Goal: Task Accomplishment & Management: Manage account settings

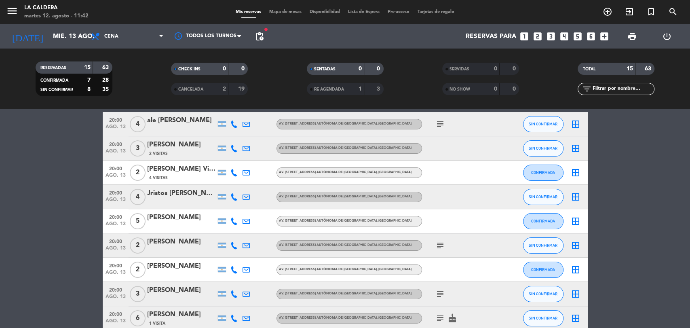
scroll to position [21, 0]
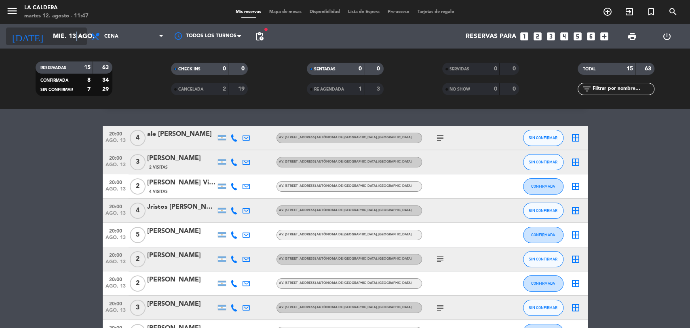
click at [77, 37] on icon "arrow_drop_down" at bounding box center [80, 37] width 10 height 10
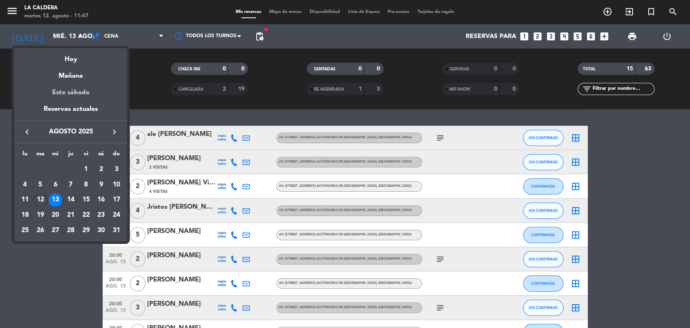
click at [84, 90] on div "Este sábado" at bounding box center [70, 92] width 113 height 23
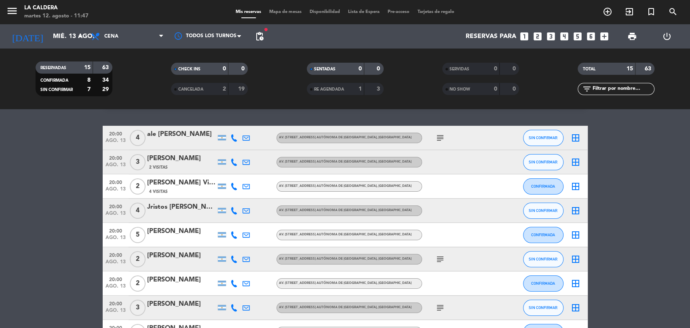
type input "sáb. 16 ago."
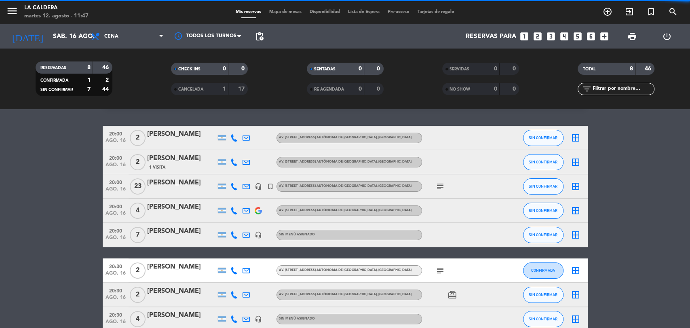
click at [144, 33] on span "Cena" at bounding box center [127, 36] width 81 height 18
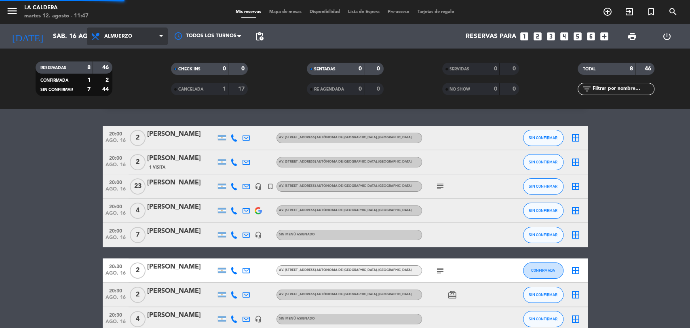
click at [125, 89] on div "menu [PERSON_NAME] martes 12. agosto - 11:47 Mis reservas Mapa de mesas Disponi…" at bounding box center [345, 54] width 690 height 109
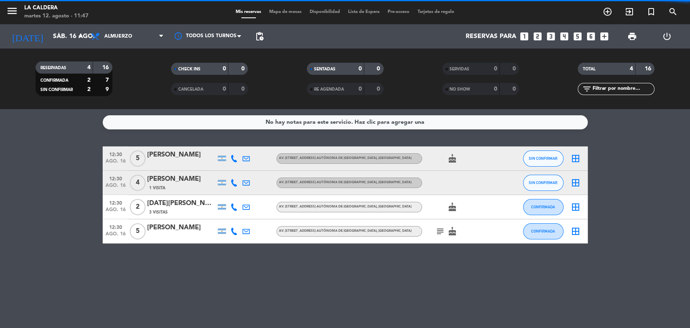
scroll to position [0, 0]
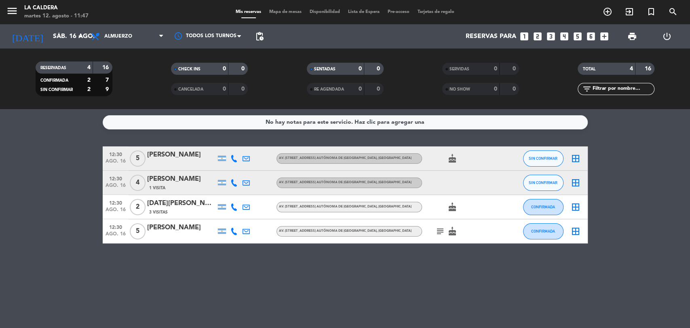
click at [551, 40] on icon "looks_3" at bounding box center [551, 36] width 11 height 11
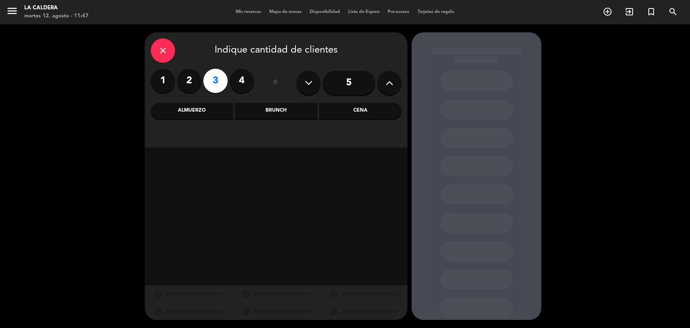
click at [191, 112] on div "Almuerzo" at bounding box center [192, 111] width 82 height 16
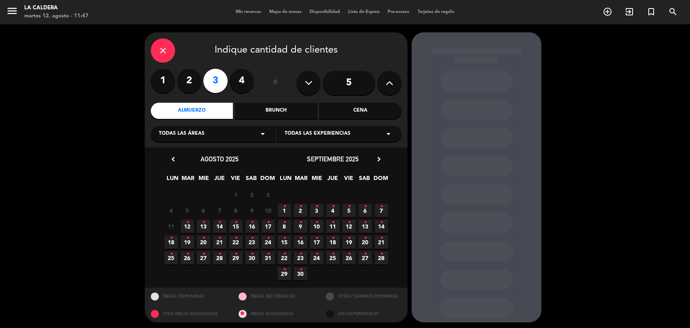
click at [252, 222] on icon "•" at bounding box center [252, 222] width 3 height 13
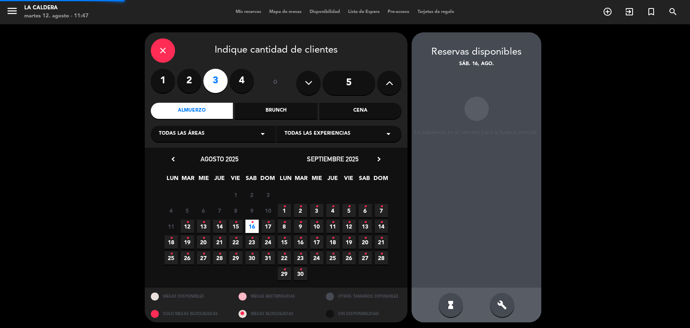
scroll to position [2, 0]
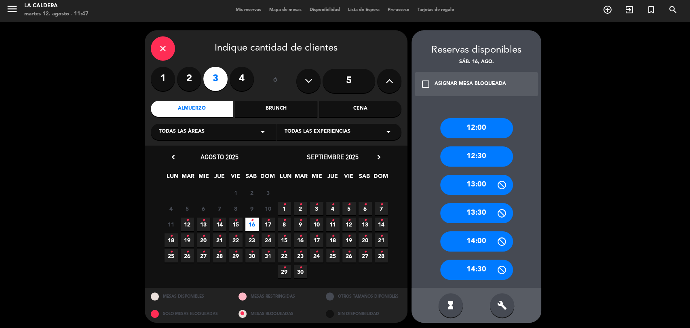
click at [475, 156] on div "12:30" at bounding box center [476, 156] width 73 height 20
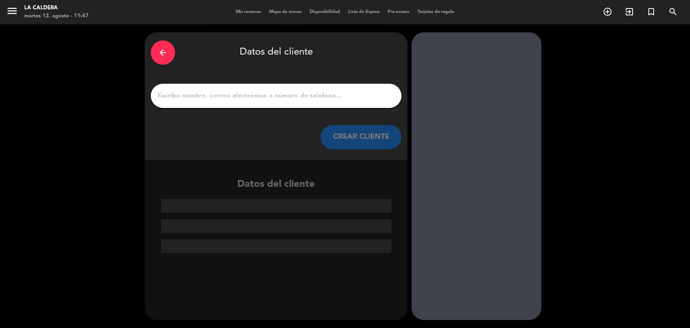
scroll to position [0, 0]
click at [296, 100] on input "1" at bounding box center [276, 95] width 239 height 11
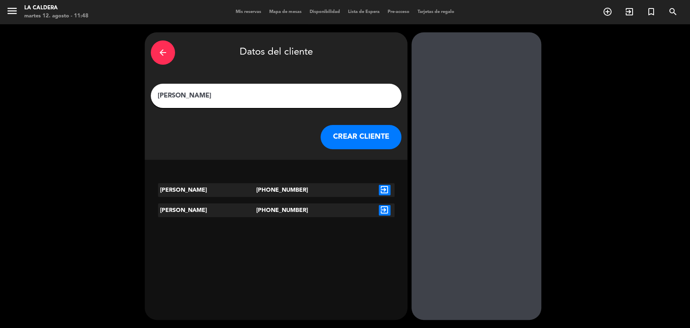
type input "[PERSON_NAME]"
click at [387, 192] on icon "exit_to_app" at bounding box center [385, 190] width 12 height 11
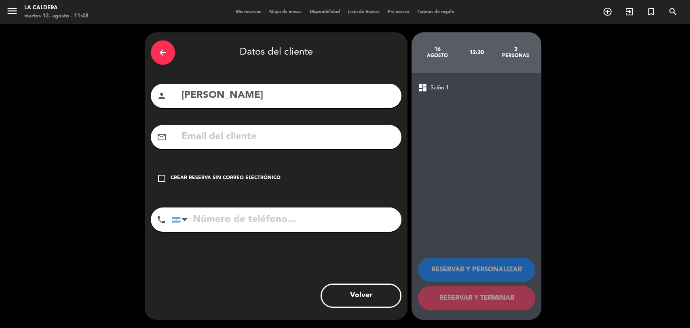
type input "[PHONE_NUMBER]"
click at [289, 140] on input "text" at bounding box center [288, 137] width 215 height 17
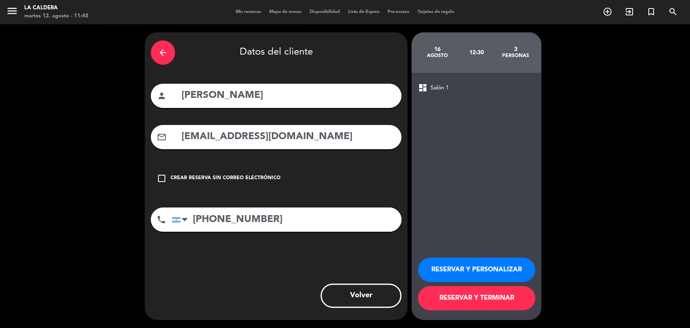
type input "[EMAIL_ADDRESS][DOMAIN_NAME]"
click at [473, 300] on button "RESERVAR Y TERMINAR" at bounding box center [476, 298] width 117 height 24
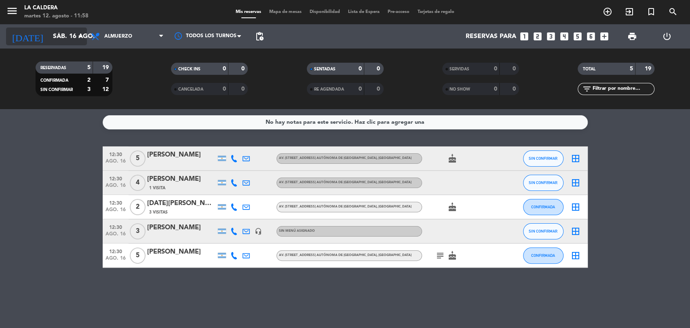
click at [80, 36] on icon "arrow_drop_down" at bounding box center [80, 37] width 10 height 10
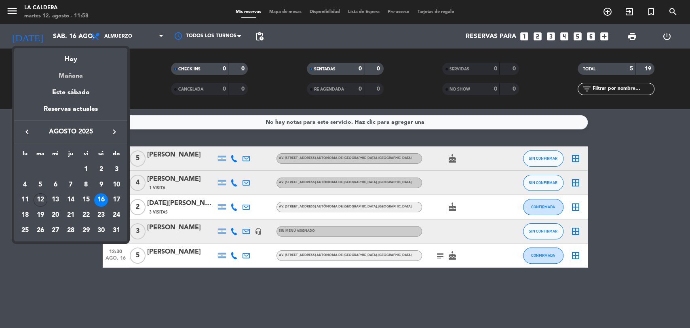
click at [80, 71] on div "Mañana" at bounding box center [70, 73] width 113 height 17
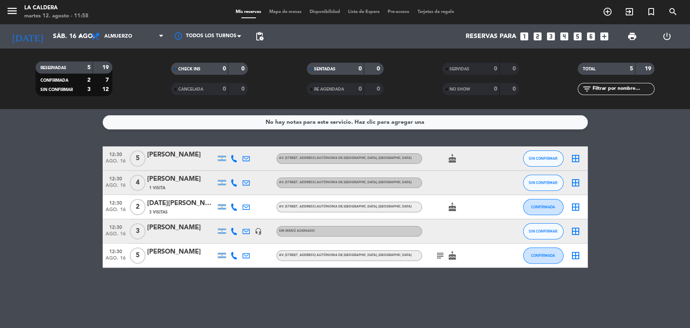
type input "mié. 13 ago."
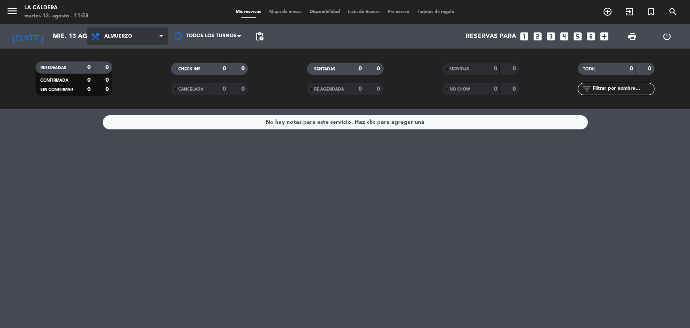
click at [112, 40] on span "Almuerzo" at bounding box center [127, 36] width 81 height 18
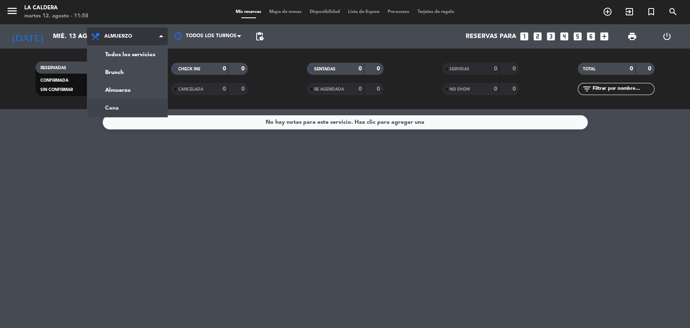
click at [123, 108] on div "menu [PERSON_NAME] martes 12. agosto - 11:58 Mis reservas Mapa de mesas Disponi…" at bounding box center [345, 54] width 690 height 109
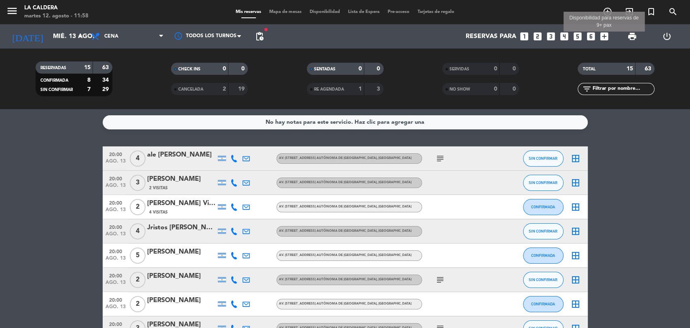
click at [602, 37] on icon "add_box" at bounding box center [604, 36] width 11 height 11
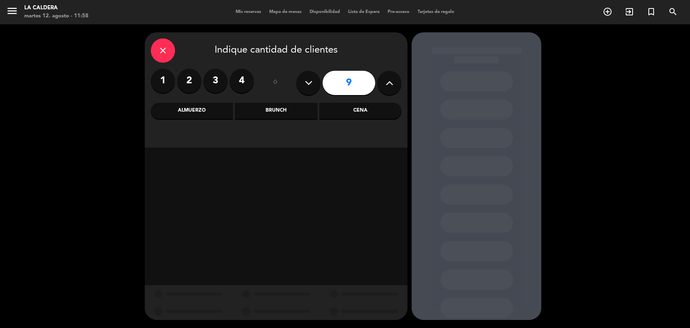
click at [315, 82] on button at bounding box center [308, 83] width 24 height 24
type input "8"
click at [360, 117] on div "Cena" at bounding box center [360, 111] width 82 height 16
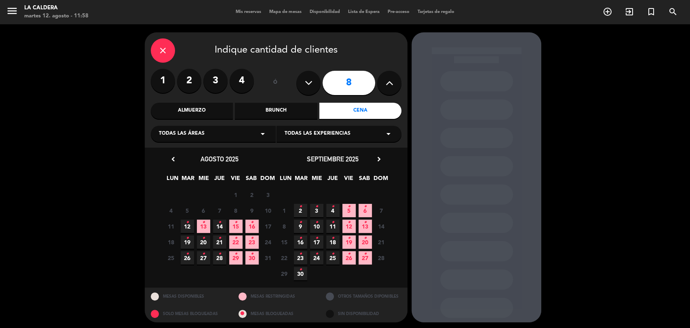
click at [203, 227] on icon "•" at bounding box center [203, 222] width 3 height 13
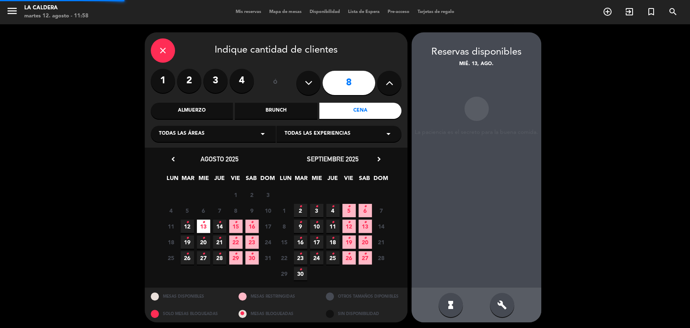
scroll to position [2, 0]
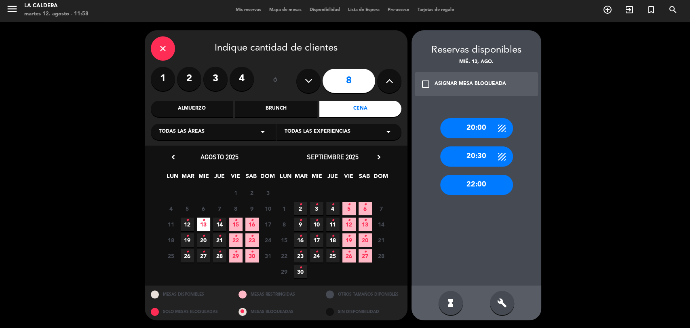
click at [482, 153] on div "20:30" at bounding box center [476, 156] width 73 height 20
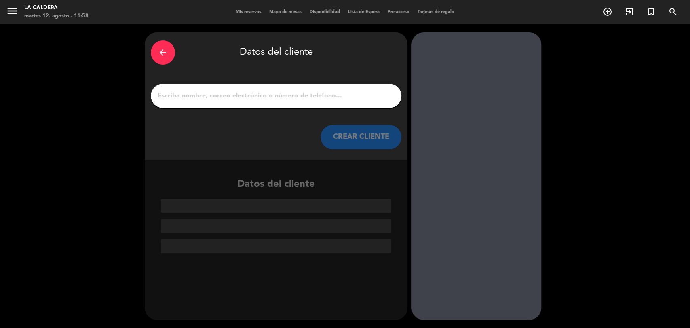
click at [323, 94] on input "1" at bounding box center [276, 95] width 239 height 11
click at [287, 88] on div at bounding box center [276, 96] width 251 height 24
click at [329, 104] on div at bounding box center [276, 96] width 251 height 24
click at [332, 94] on input "1" at bounding box center [276, 95] width 239 height 11
paste input "[PERSON_NAME]"
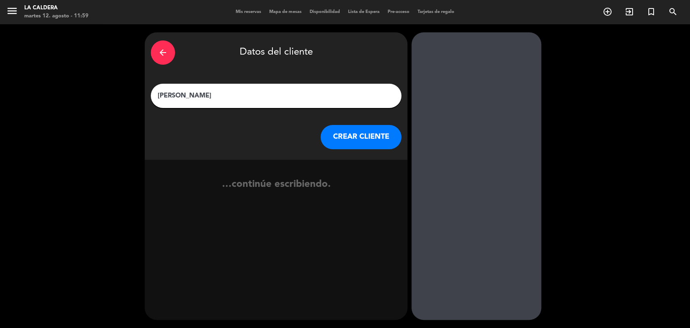
type input "[PERSON_NAME]"
click at [364, 129] on button "CREAR CLIENTE" at bounding box center [361, 137] width 81 height 24
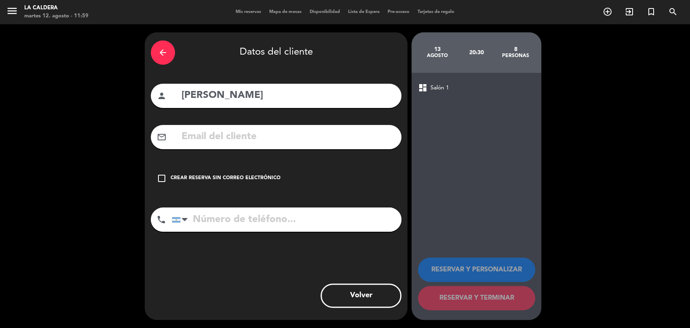
click at [254, 134] on input "text" at bounding box center [288, 137] width 215 height 17
paste input "[EMAIL_ADDRESS][DOMAIN_NAME]"
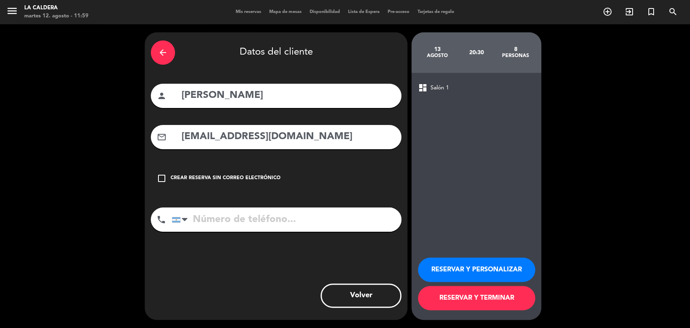
type input "[EMAIL_ADDRESS][DOMAIN_NAME]"
click at [242, 213] on input "tel" at bounding box center [287, 219] width 230 height 24
paste input "11 41655009"
type input "11 41655009"
click at [428, 263] on button "RESERVAR Y PERSONALIZAR" at bounding box center [476, 270] width 117 height 24
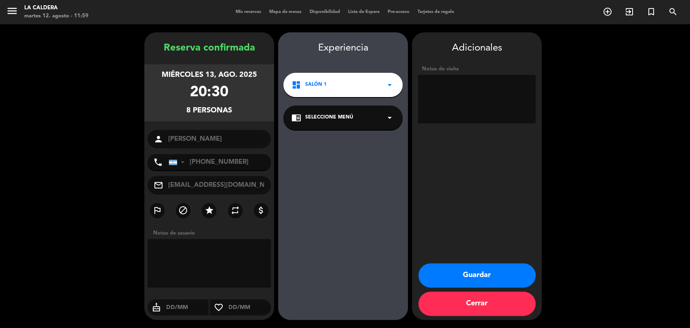
click at [492, 85] on textarea at bounding box center [477, 99] width 118 height 49
type textarea "SEÑA $12.000"
click at [508, 273] on button "Guardar" at bounding box center [477, 275] width 117 height 24
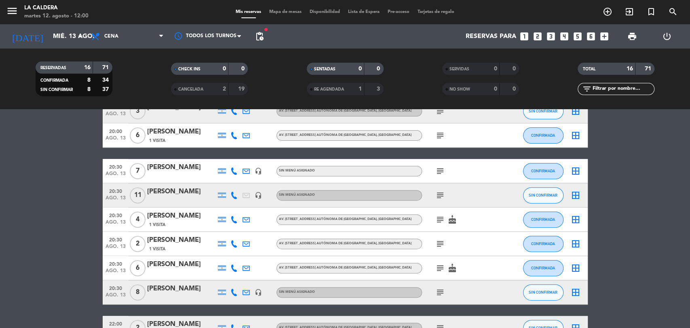
scroll to position [270, 0]
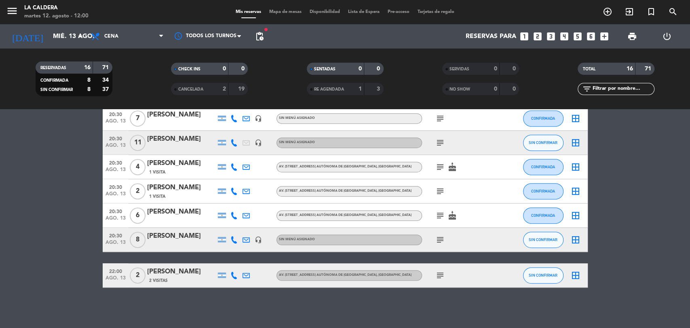
click at [440, 238] on icon "subject" at bounding box center [440, 240] width 10 height 10
click at [192, 241] on div "[PERSON_NAME]" at bounding box center [181, 236] width 69 height 11
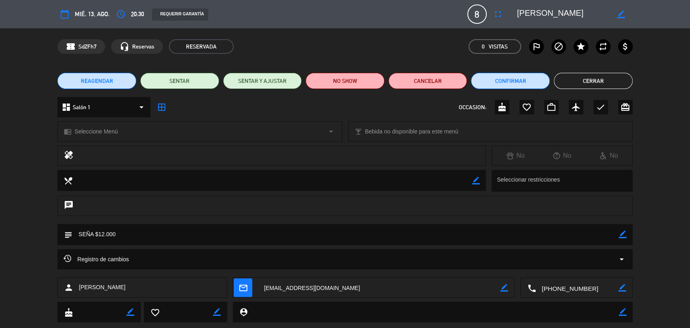
click at [621, 237] on icon "border_color" at bounding box center [623, 234] width 8 height 8
click at [576, 238] on textarea at bounding box center [345, 234] width 547 height 21
click at [618, 236] on textarea at bounding box center [345, 234] width 547 height 21
click at [624, 236] on icon at bounding box center [623, 234] width 8 height 8
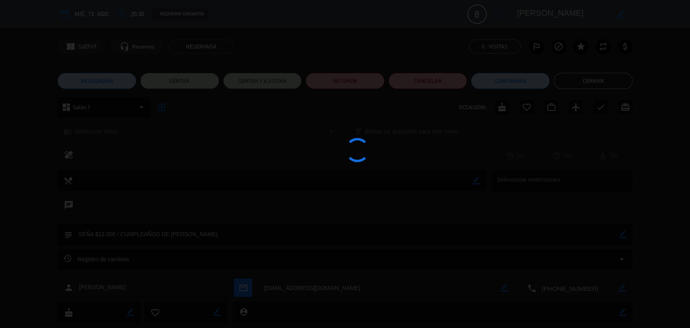
type textarea "SEÑA $12.000 / CUMPLEAÑOS DE [PERSON_NAME]"
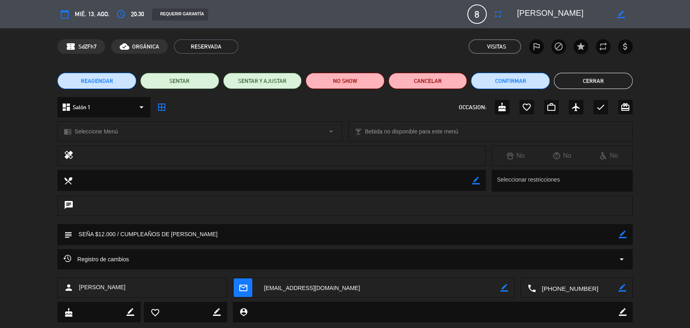
click at [102, 20] on div "calendar_today mié. 13, ago." at bounding box center [83, 14] width 52 height 15
click at [577, 83] on button "Cerrar" at bounding box center [593, 81] width 79 height 16
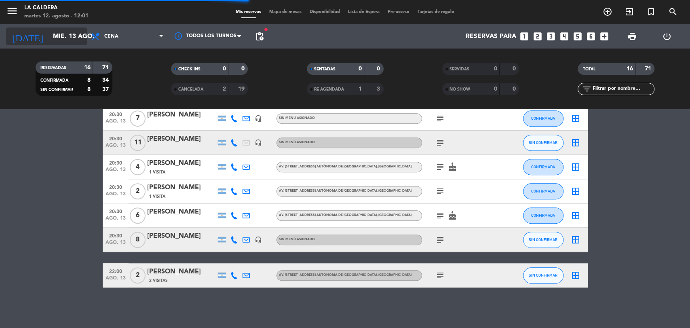
click at [77, 30] on input "mié. 13 ago." at bounding box center [91, 37] width 85 height 16
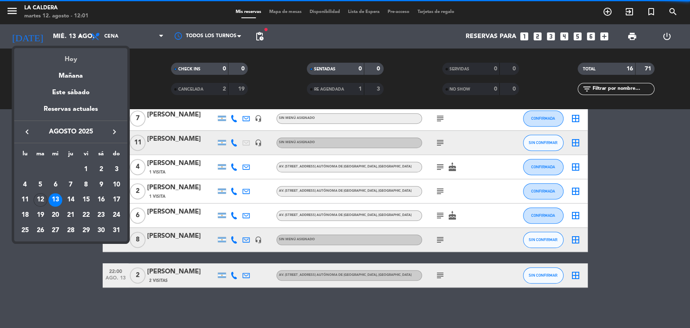
click at [68, 59] on div "Hoy" at bounding box center [70, 56] width 113 height 17
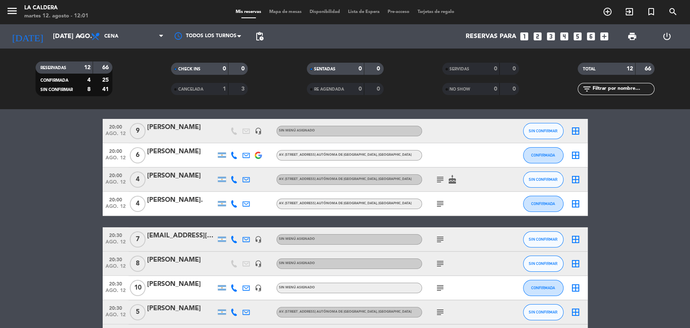
scroll to position [0, 0]
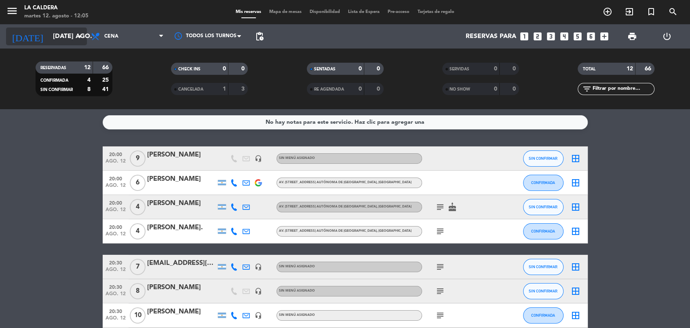
click at [56, 41] on input "[DATE] ago." at bounding box center [91, 37] width 85 height 16
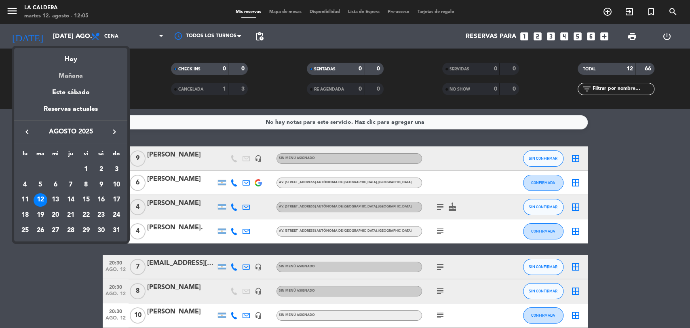
click at [61, 65] on div "Mañana" at bounding box center [70, 73] width 113 height 17
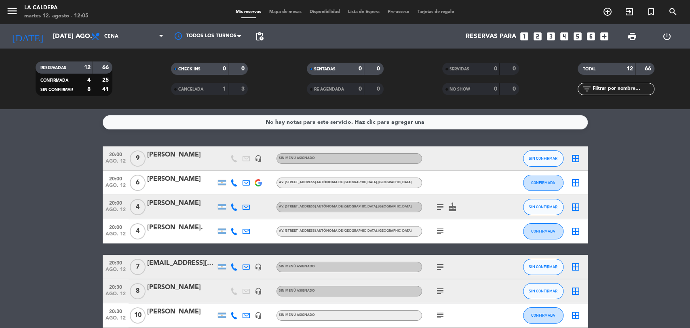
type input "mié. 13 ago."
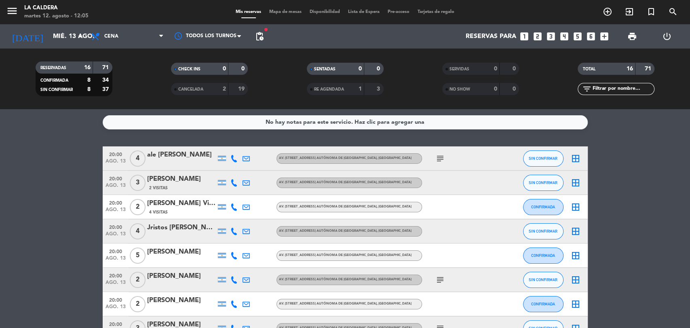
click at [565, 36] on icon "looks_4" at bounding box center [564, 36] width 11 height 11
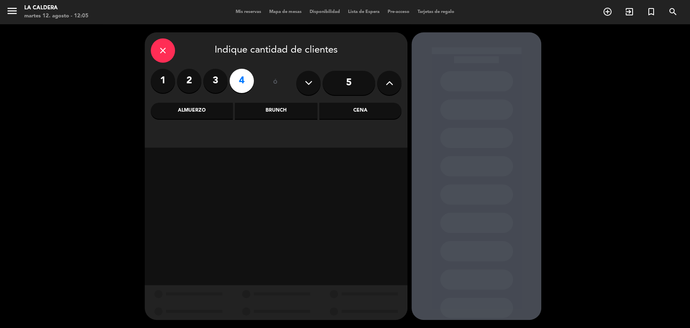
click at [356, 111] on div "Cena" at bounding box center [360, 111] width 82 height 16
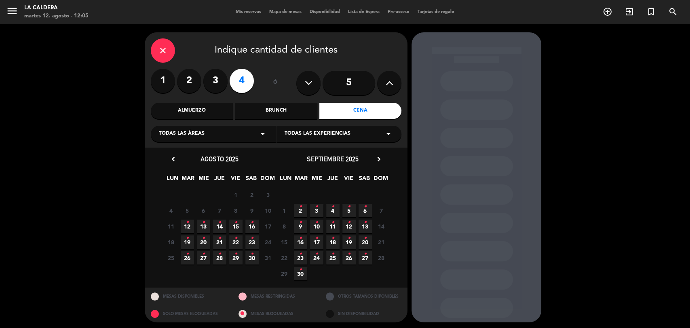
click at [190, 225] on span "12 •" at bounding box center [187, 226] width 13 height 13
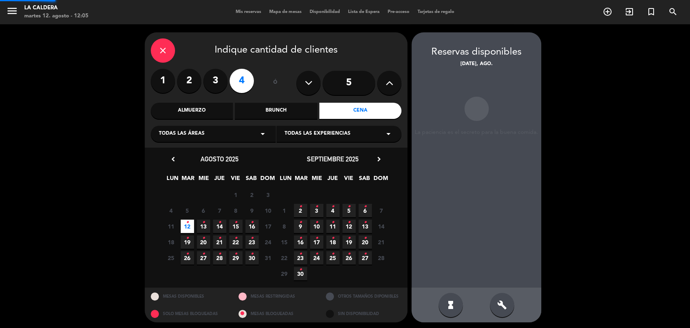
scroll to position [2, 0]
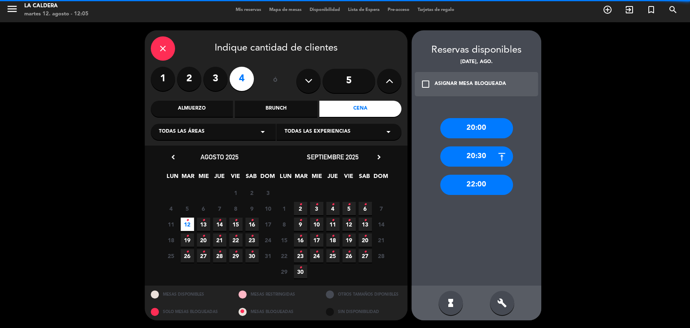
click at [455, 132] on div "20:00" at bounding box center [476, 128] width 73 height 20
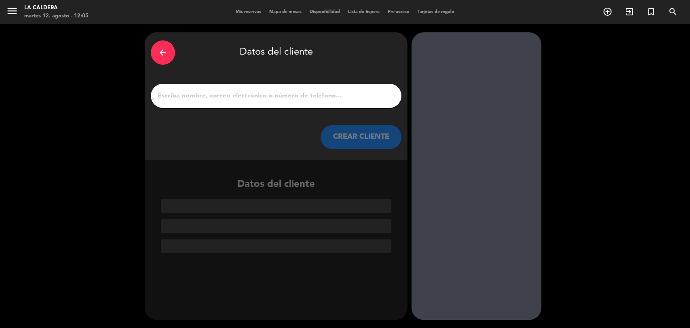
scroll to position [0, 0]
click at [279, 90] on input "1" at bounding box center [276, 95] width 239 height 11
paste input "[PERSON_NAME] [PERSON_NAME]"
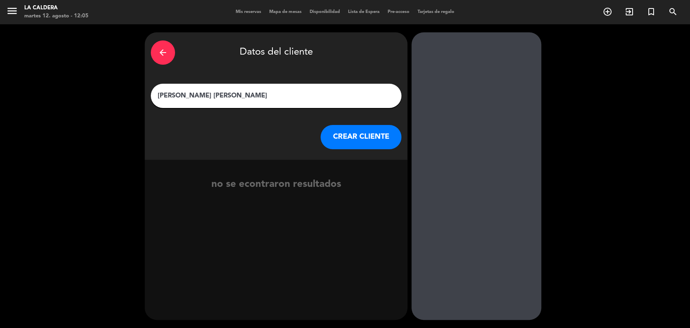
click at [265, 102] on div "[PERSON_NAME] [PERSON_NAME]" at bounding box center [276, 96] width 251 height 24
click at [219, 101] on input "[PERSON_NAME] [PERSON_NAME]" at bounding box center [276, 95] width 239 height 11
type input "[PERSON_NAME]"
click at [371, 137] on button "CREAR CLIENTE" at bounding box center [361, 137] width 81 height 24
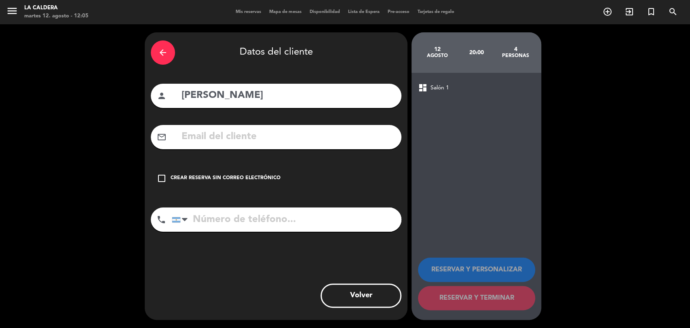
click at [216, 135] on input "text" at bounding box center [288, 137] width 215 height 17
paste input "[EMAIL_ADDRESS][DOMAIN_NAME]"
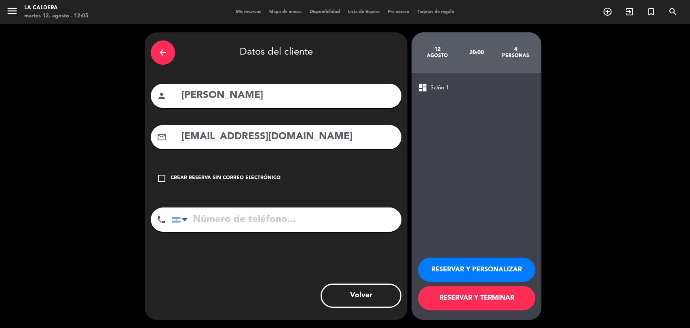
type input "[EMAIL_ADDRESS][DOMAIN_NAME]"
click at [263, 222] on input "tel" at bounding box center [287, 219] width 230 height 24
paste input "1169677767"
type input "1169677767"
click at [495, 268] on button "RESERVAR Y PERSONALIZAR" at bounding box center [476, 270] width 117 height 24
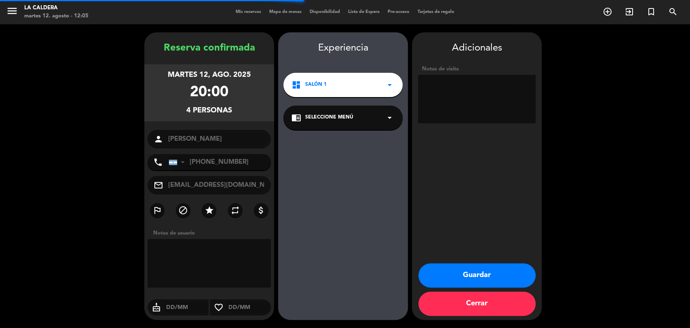
click at [478, 268] on button "Guardar" at bounding box center [477, 275] width 117 height 24
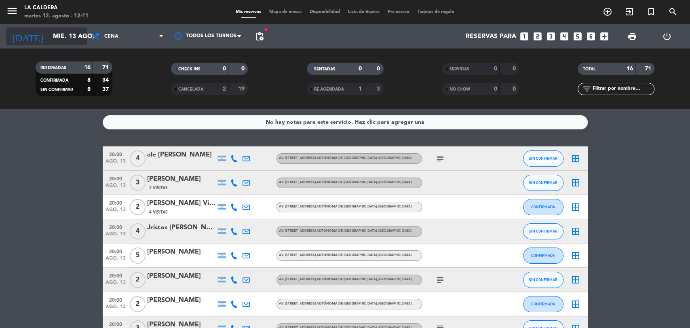
click at [75, 33] on icon "arrow_drop_down" at bounding box center [80, 37] width 10 height 10
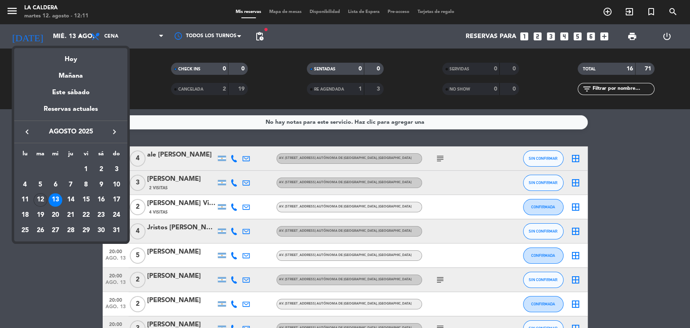
click at [116, 133] on icon "keyboard_arrow_right" at bounding box center [115, 132] width 10 height 10
click at [101, 198] on div "13" at bounding box center [101, 200] width 14 height 14
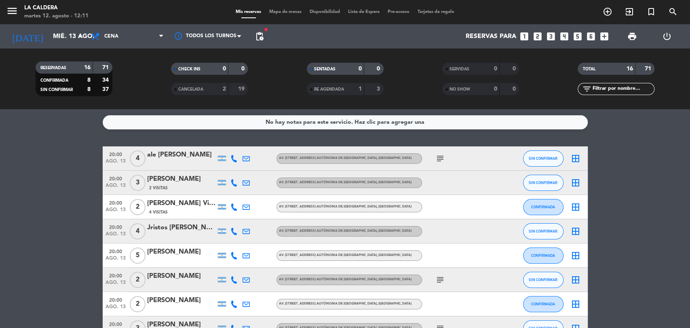
type input "sáb. [DATE]"
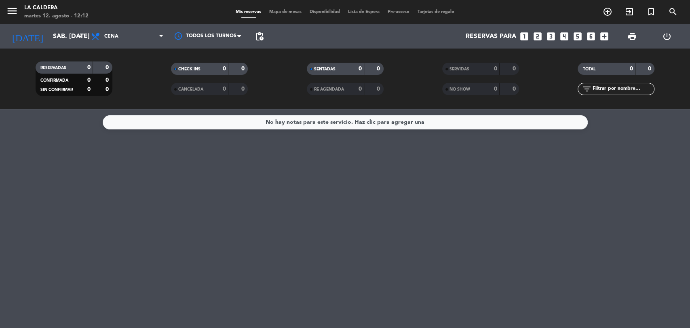
click at [603, 37] on icon "add_box" at bounding box center [604, 36] width 11 height 11
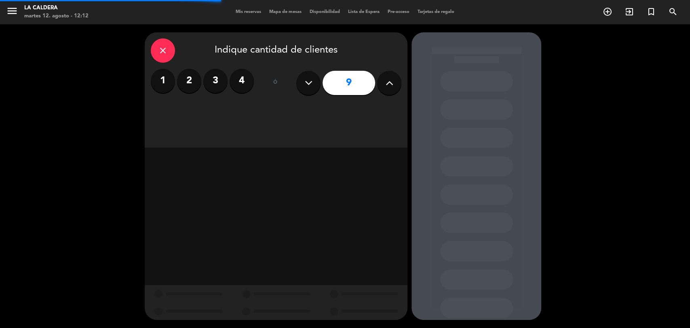
click at [396, 72] on div "9" at bounding box center [348, 83] width 105 height 28
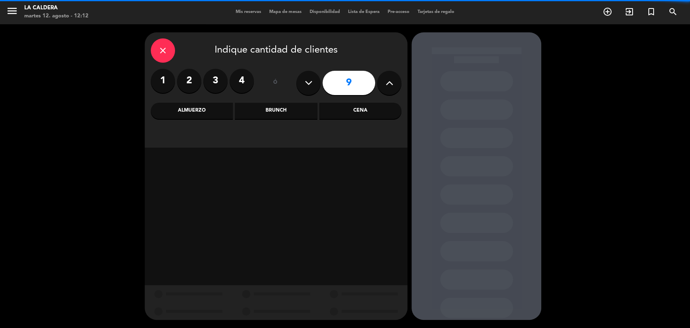
click at [399, 81] on button at bounding box center [389, 83] width 24 height 24
type input "10"
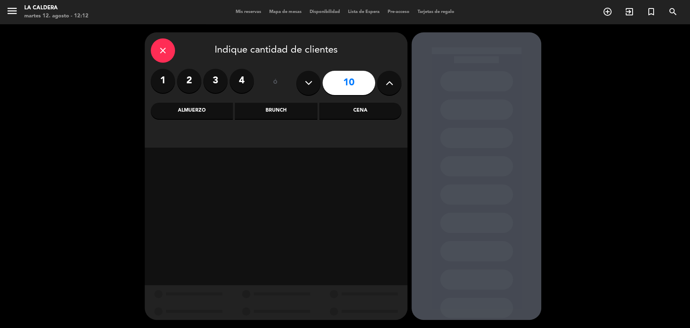
click at [379, 108] on div "Cena" at bounding box center [360, 111] width 82 height 16
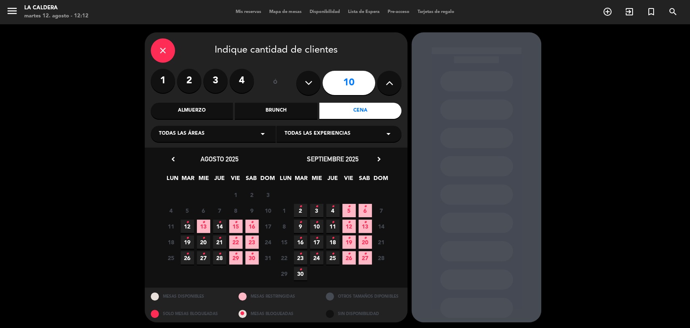
click at [362, 228] on span "13 •" at bounding box center [365, 226] width 13 height 13
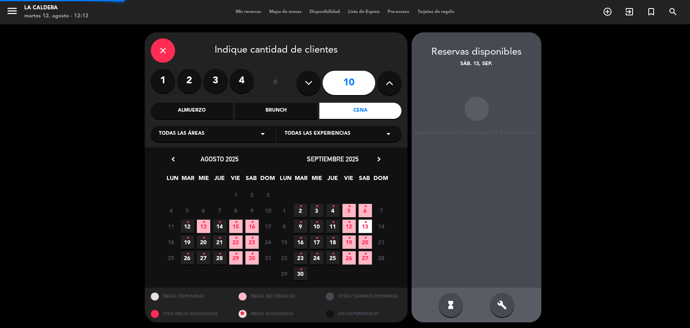
scroll to position [2, 0]
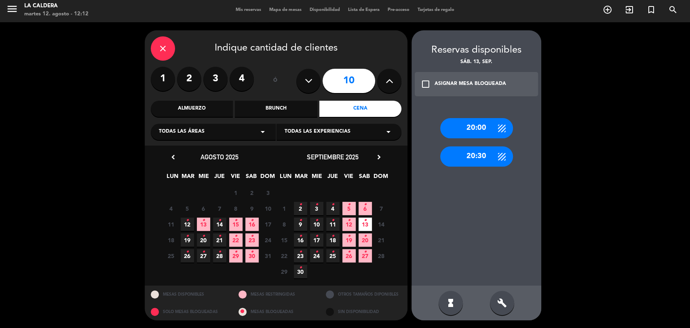
click at [462, 151] on div "20:30" at bounding box center [476, 156] width 73 height 20
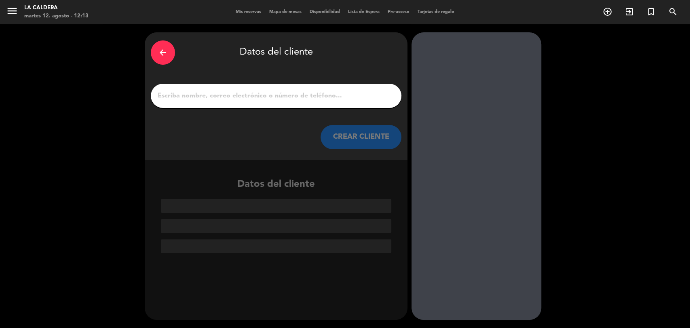
click at [164, 48] on icon "arrow_back" at bounding box center [163, 53] width 10 height 10
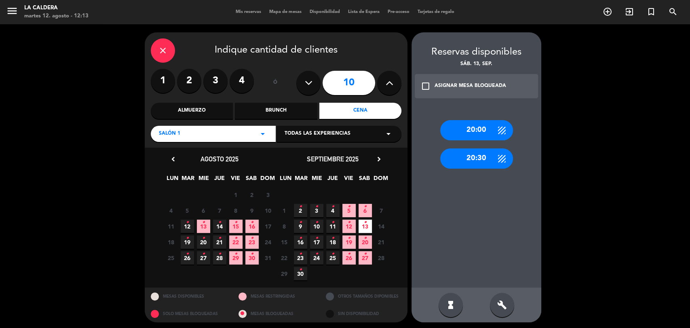
click at [168, 49] on div "close" at bounding box center [163, 50] width 24 height 24
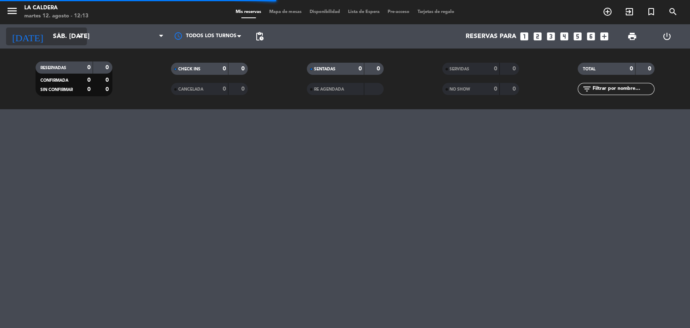
click at [52, 41] on input "sáb. [DATE]" at bounding box center [91, 37] width 85 height 16
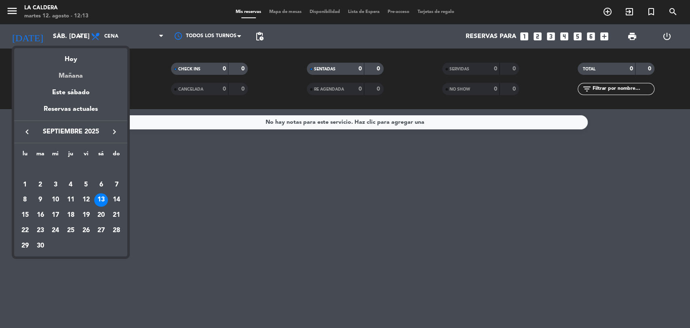
click at [75, 65] on div "Mañana" at bounding box center [70, 73] width 113 height 17
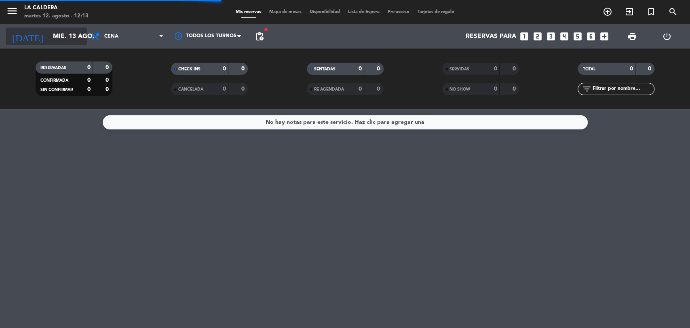
click at [80, 37] on icon "arrow_drop_down" at bounding box center [80, 37] width 10 height 10
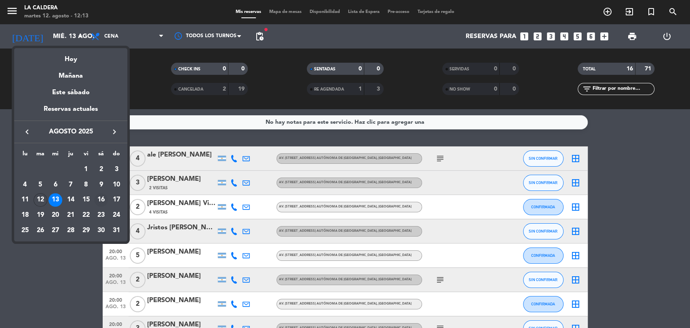
click at [104, 199] on div "16" at bounding box center [101, 200] width 14 height 14
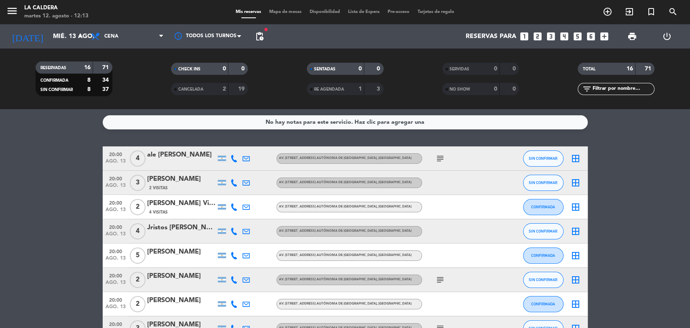
type input "sáb. 16 ago."
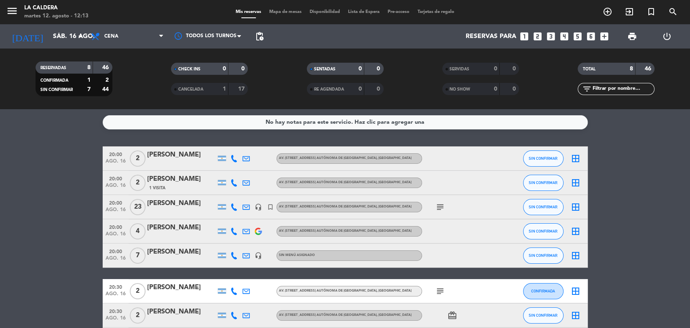
click at [179, 254] on div "[PERSON_NAME]" at bounding box center [181, 252] width 69 height 11
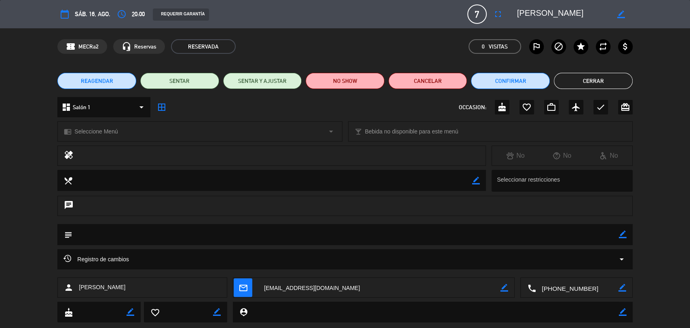
drag, startPoint x: 623, startPoint y: 231, endPoint x: 590, endPoint y: 235, distance: 33.0
click at [623, 231] on icon "border_color" at bounding box center [623, 234] width 8 height 8
click at [616, 237] on textarea at bounding box center [345, 234] width 547 height 21
click at [622, 230] on icon at bounding box center [623, 234] width 8 height 8
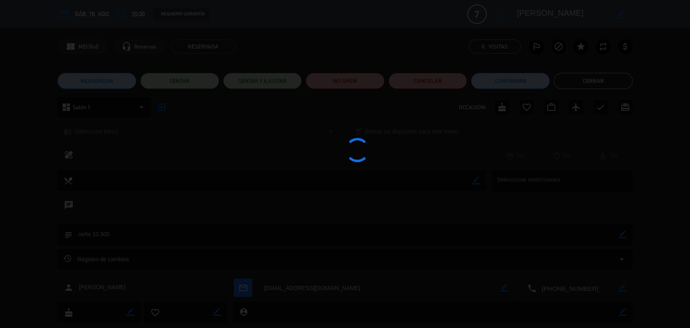
type textarea "seña 10.500"
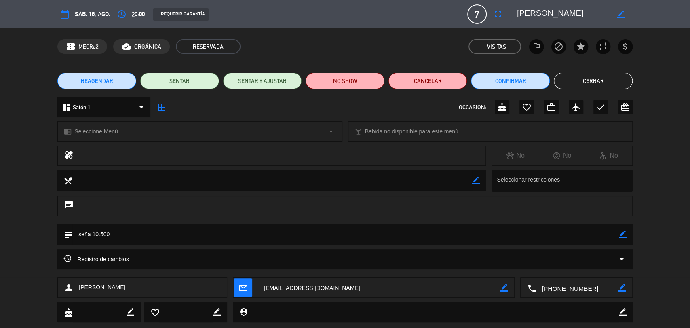
click at [611, 80] on button "Cerrar" at bounding box center [593, 81] width 79 height 16
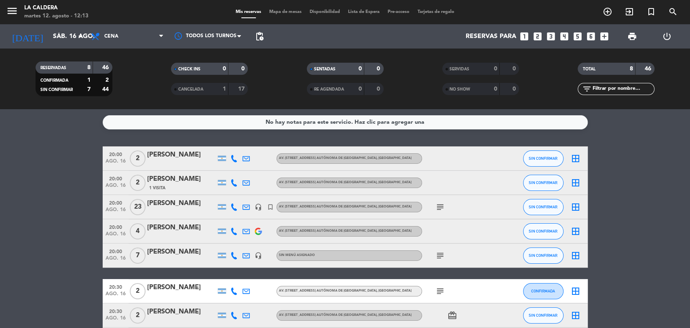
click at [435, 252] on icon "subject" at bounding box center [440, 256] width 10 height 10
click at [438, 209] on icon "subject" at bounding box center [440, 207] width 10 height 10
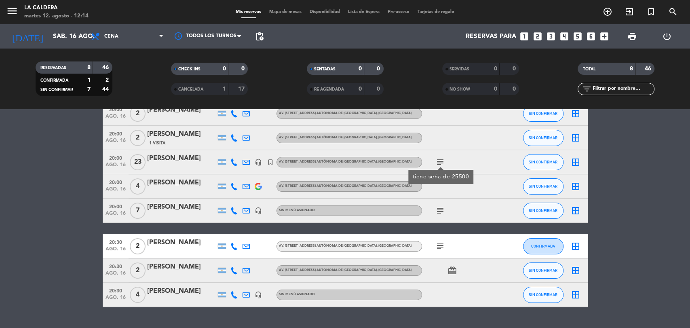
click at [439, 248] on icon "subject" at bounding box center [440, 246] width 10 height 10
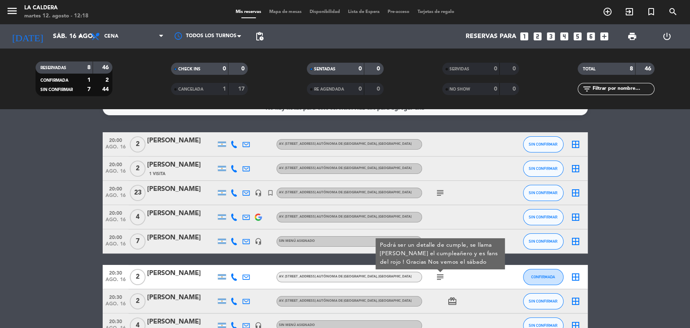
scroll to position [0, 0]
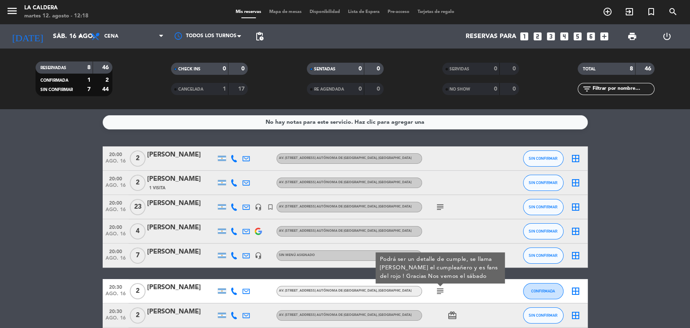
click at [369, 177] on div "20:00 ago. [STREET_ADDRESS][PERSON_NAME] [STREET_ADDRESS] Autónoma de [GEOGRAPH…" at bounding box center [345, 183] width 485 height 24
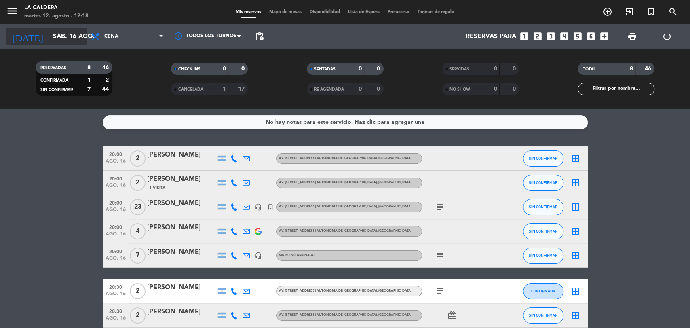
click at [63, 29] on input "sáb. 16 ago." at bounding box center [91, 37] width 85 height 16
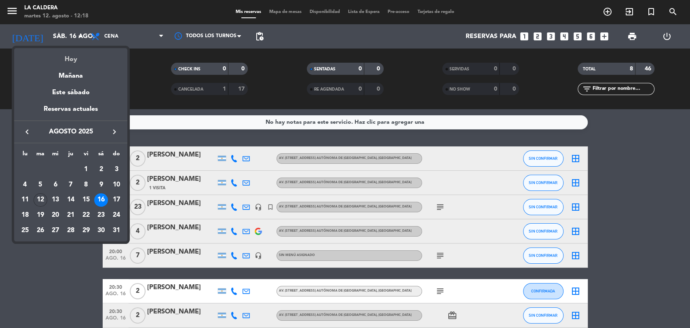
click at [79, 57] on div "Hoy" at bounding box center [70, 56] width 113 height 17
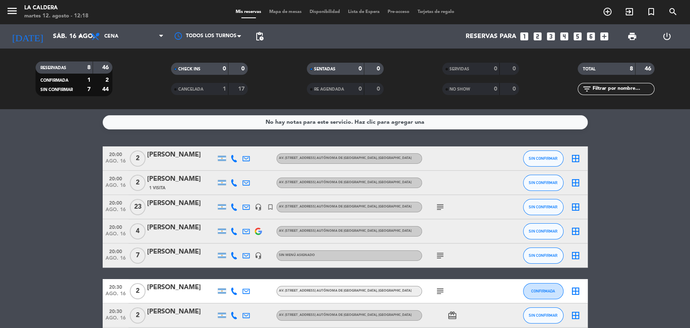
type input "[DATE] ago."
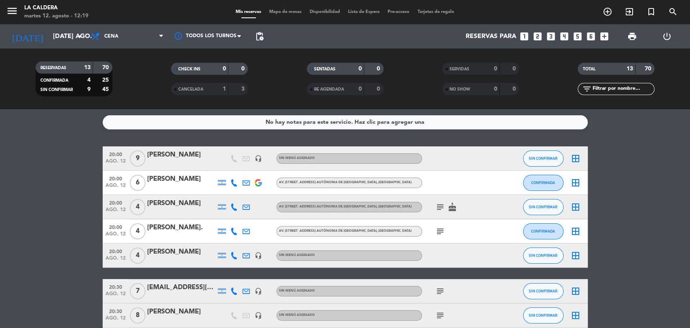
click at [134, 184] on span "6" at bounding box center [138, 183] width 16 height 16
click at [175, 179] on div "[PERSON_NAME]" at bounding box center [181, 179] width 69 height 11
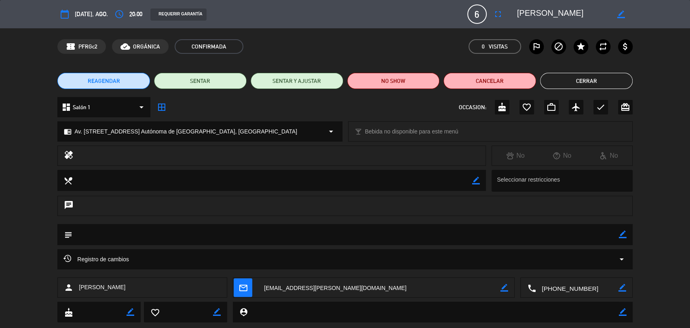
click at [495, 14] on icon "fullscreen" at bounding box center [498, 14] width 10 height 10
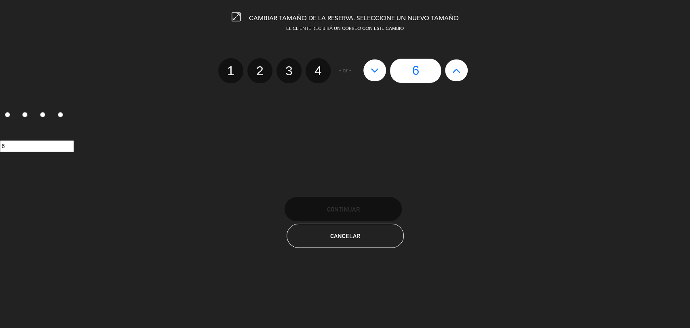
click at [457, 71] on icon at bounding box center [456, 70] width 8 height 13
type input "7"
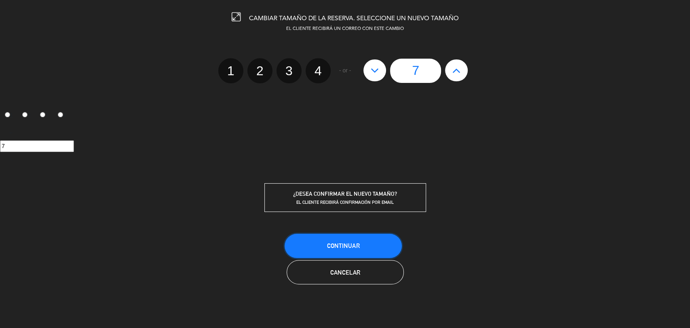
click at [381, 237] on button "Continuar" at bounding box center [343, 246] width 117 height 24
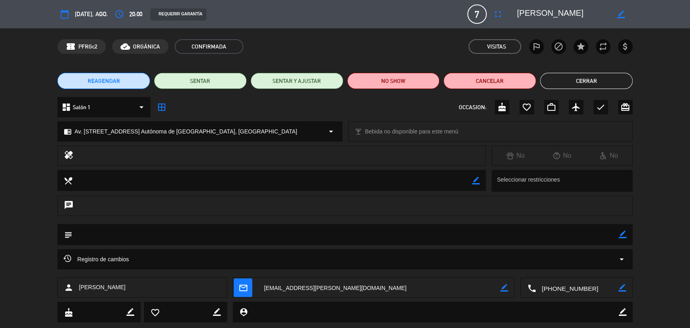
click at [561, 85] on button "Cerrar" at bounding box center [586, 81] width 93 height 16
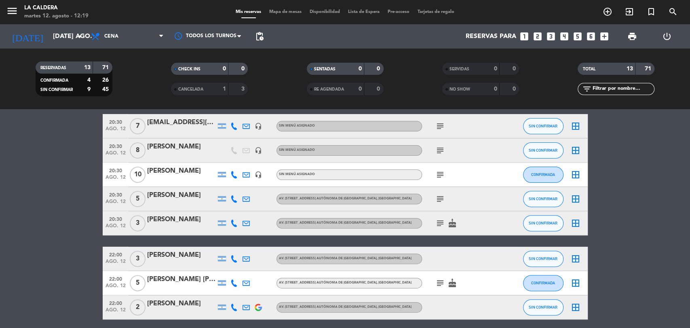
scroll to position [180, 0]
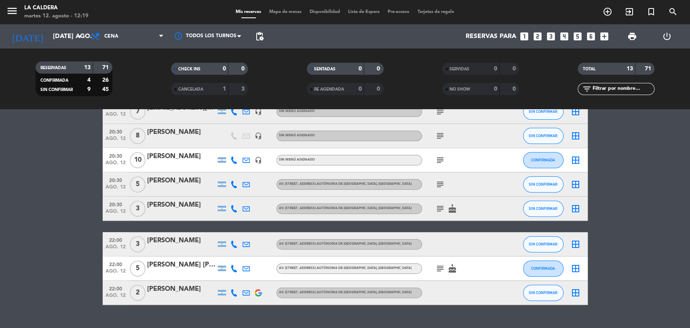
click at [438, 135] on icon "subject" at bounding box center [440, 136] width 10 height 10
click at [438, 156] on icon "subject" at bounding box center [440, 160] width 10 height 10
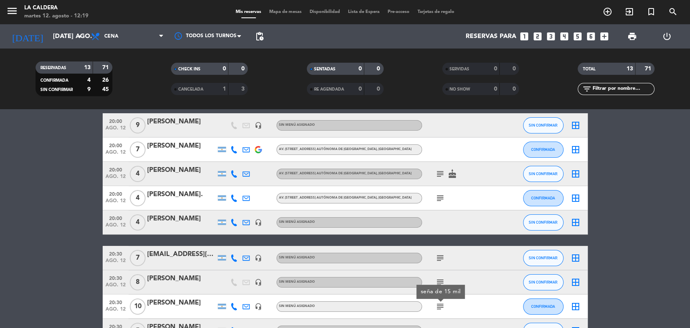
scroll to position [0, 0]
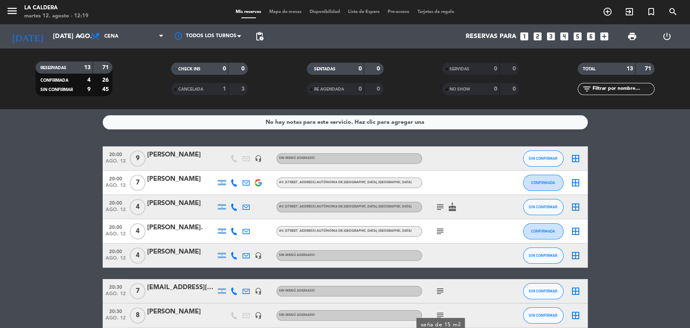
click at [440, 209] on icon "subject" at bounding box center [440, 207] width 10 height 10
click at [446, 234] on div "subject" at bounding box center [458, 231] width 73 height 24
click at [441, 233] on icon "subject" at bounding box center [440, 231] width 10 height 10
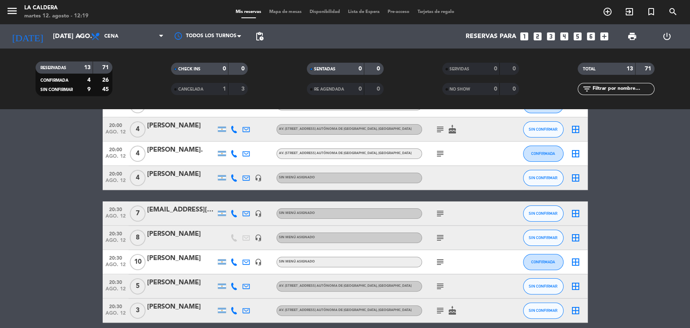
scroll to position [90, 0]
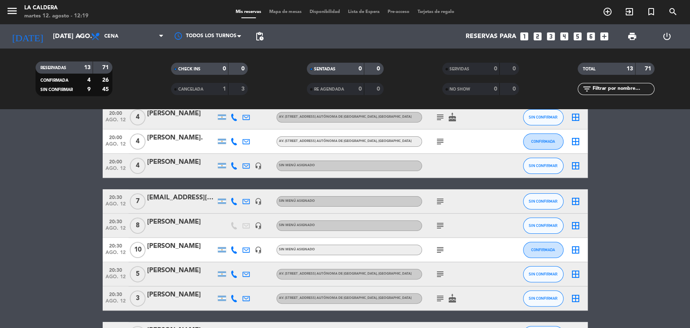
click at [438, 202] on icon "subject" at bounding box center [440, 202] width 10 height 10
click at [438, 226] on icon "subject" at bounding box center [440, 226] width 10 height 10
click at [440, 247] on icon "subject" at bounding box center [440, 250] width 10 height 10
click at [438, 275] on icon "subject" at bounding box center [440, 274] width 10 height 10
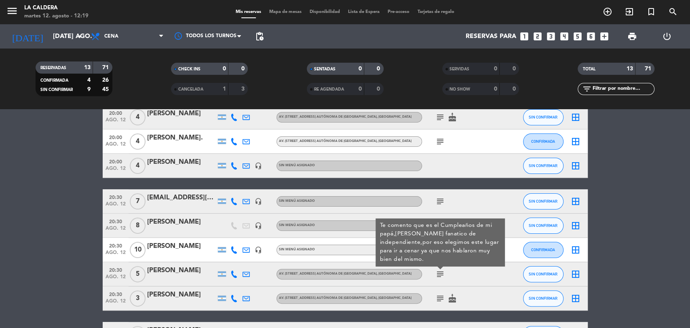
click at [440, 301] on icon "subject" at bounding box center [440, 299] width 10 height 10
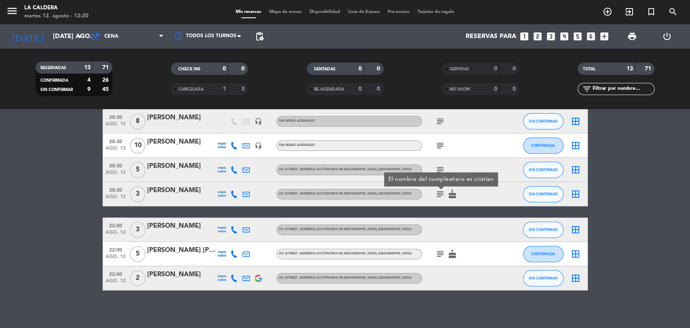
scroll to position [197, 0]
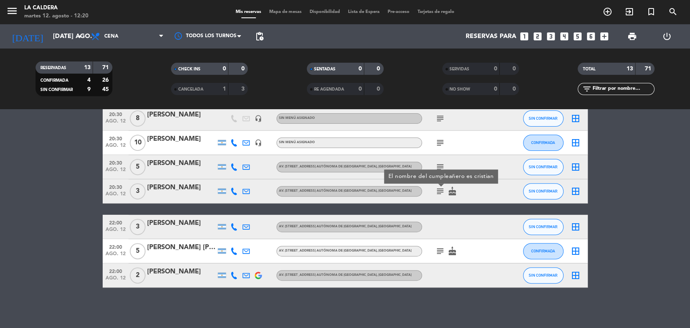
click at [267, 34] on span "pending_actions" at bounding box center [260, 36] width 16 height 16
click at [266, 36] on span "pending_actions" at bounding box center [260, 36] width 16 height 16
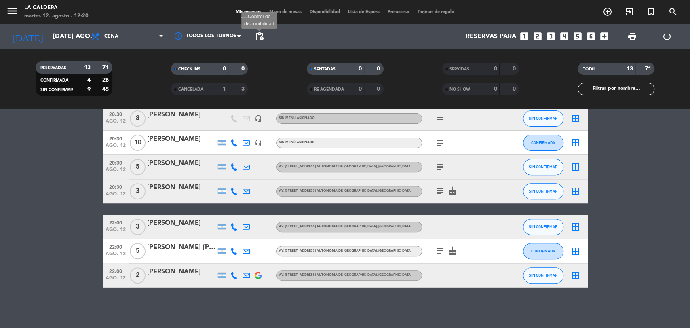
click at [260, 36] on span "pending_actions" at bounding box center [260, 37] width 10 height 10
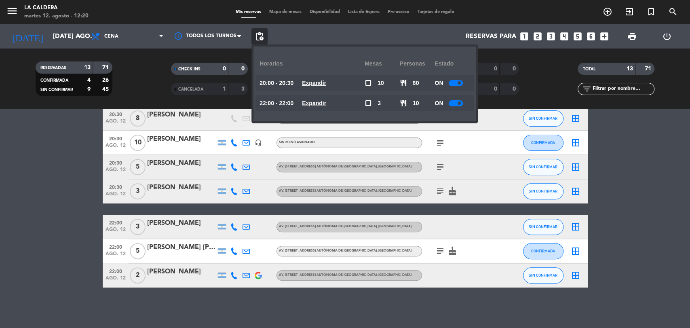
click at [459, 105] on div at bounding box center [456, 103] width 14 height 6
click at [638, 161] on bookings-row "20:00 ago. 12 9 [PERSON_NAME] headset_mic Sin menú asignado SIN CONFIRMAR borde…" at bounding box center [345, 118] width 690 height 338
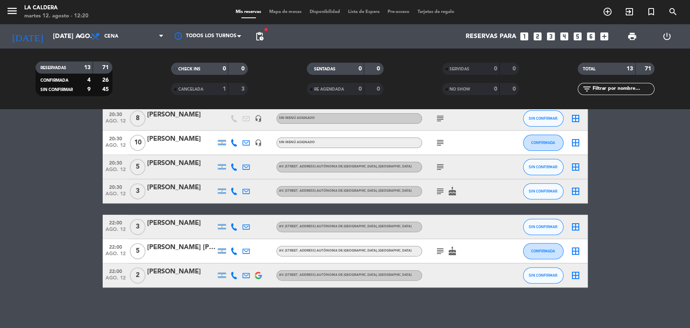
click at [438, 245] on div "subject cake" at bounding box center [458, 251] width 73 height 24
click at [440, 248] on icon "subject" at bounding box center [440, 251] width 10 height 10
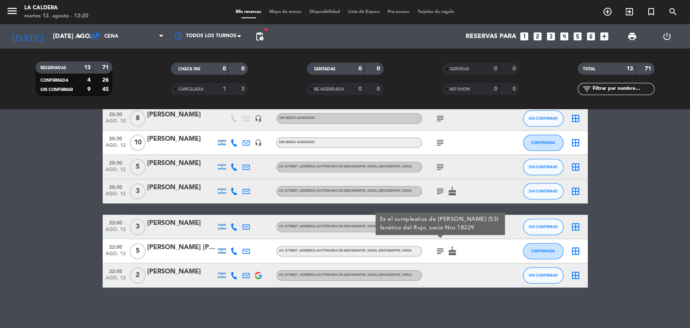
click at [441, 248] on icon "subject" at bounding box center [440, 251] width 10 height 10
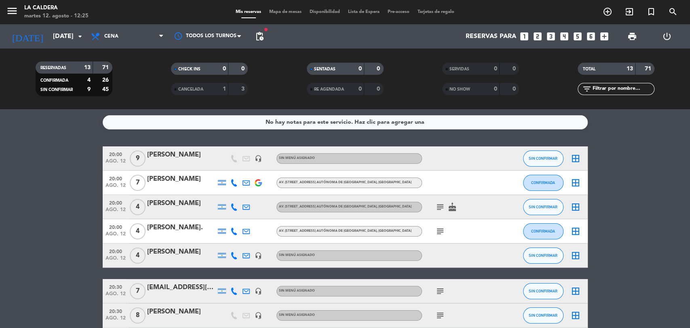
click at [66, 50] on div "RESERVADAS 13 71 CONFIRMADA 4 26 SIN CONFIRMAR 9 45 CHECK INS 0 0 CANCELADA 1 3…" at bounding box center [345, 79] width 690 height 61
